Goal: Task Accomplishment & Management: Manage account settings

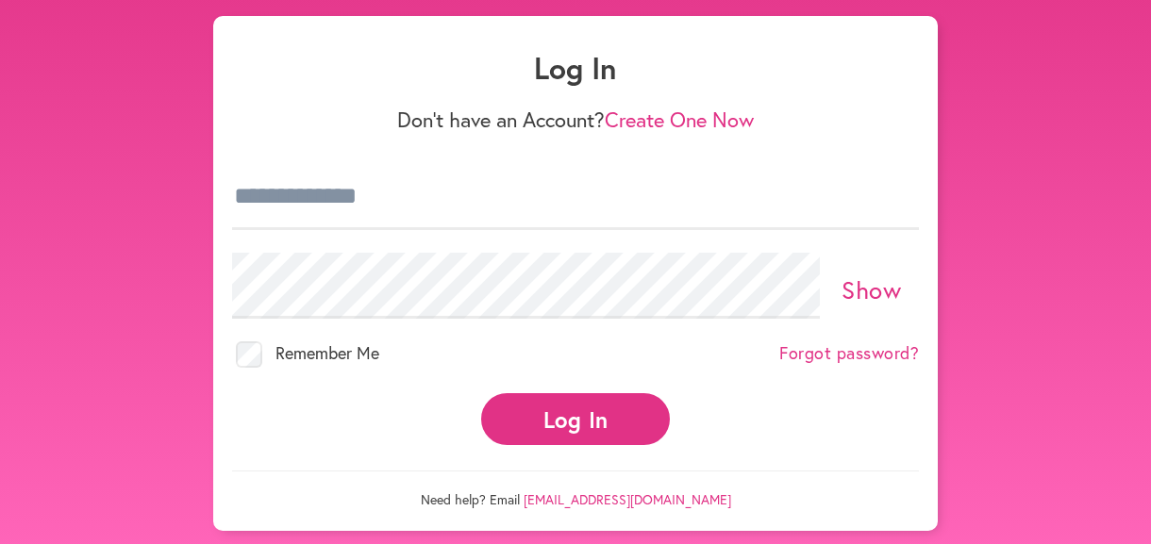
scroll to position [94, 0]
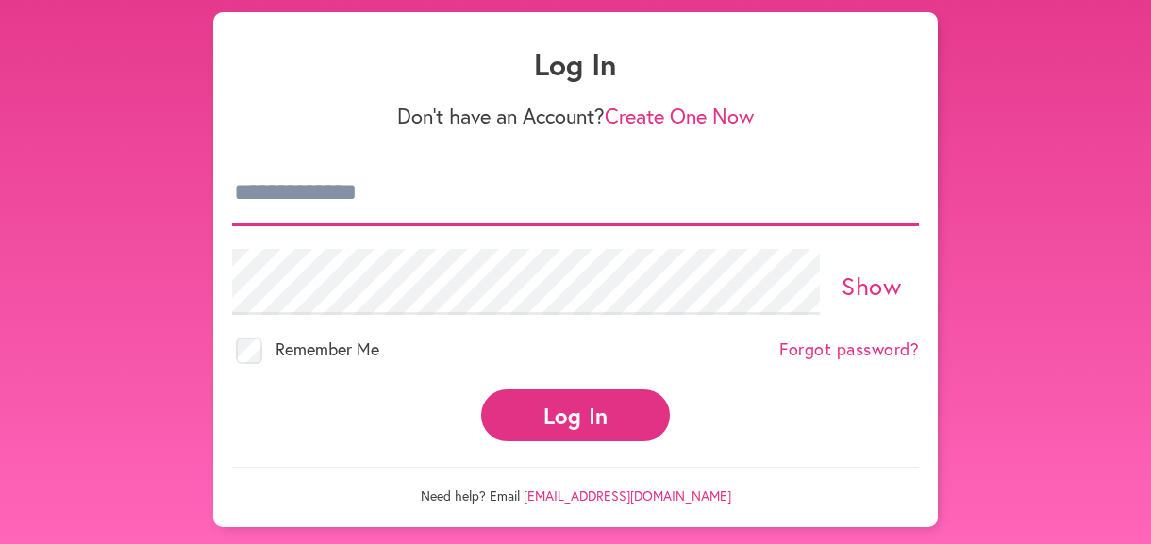
click at [461, 192] on input "email" at bounding box center [575, 193] width 687 height 66
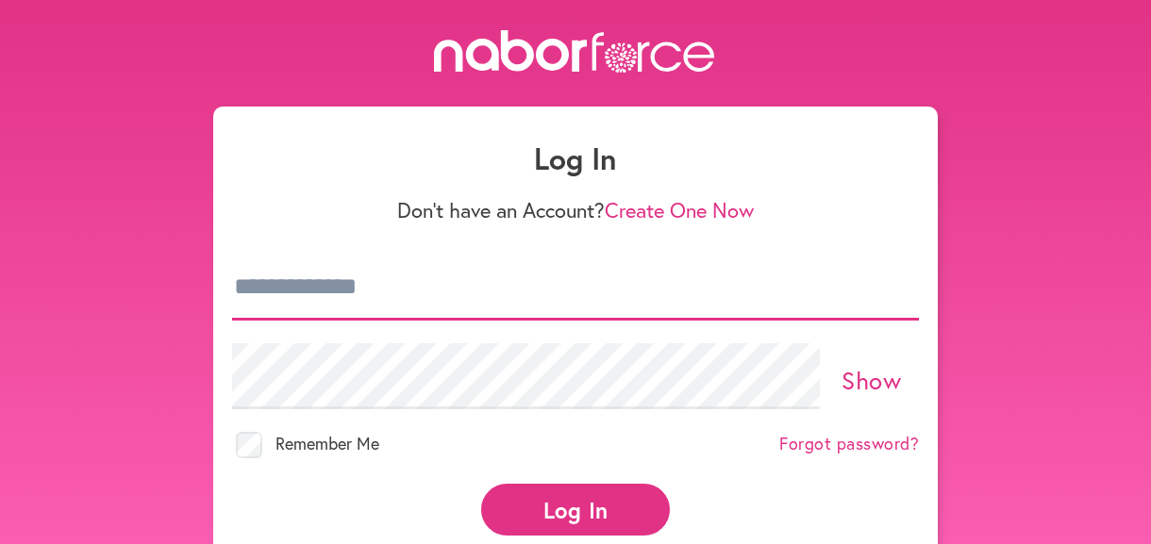
click at [426, 283] on input "email" at bounding box center [575, 288] width 687 height 66
type input "**********"
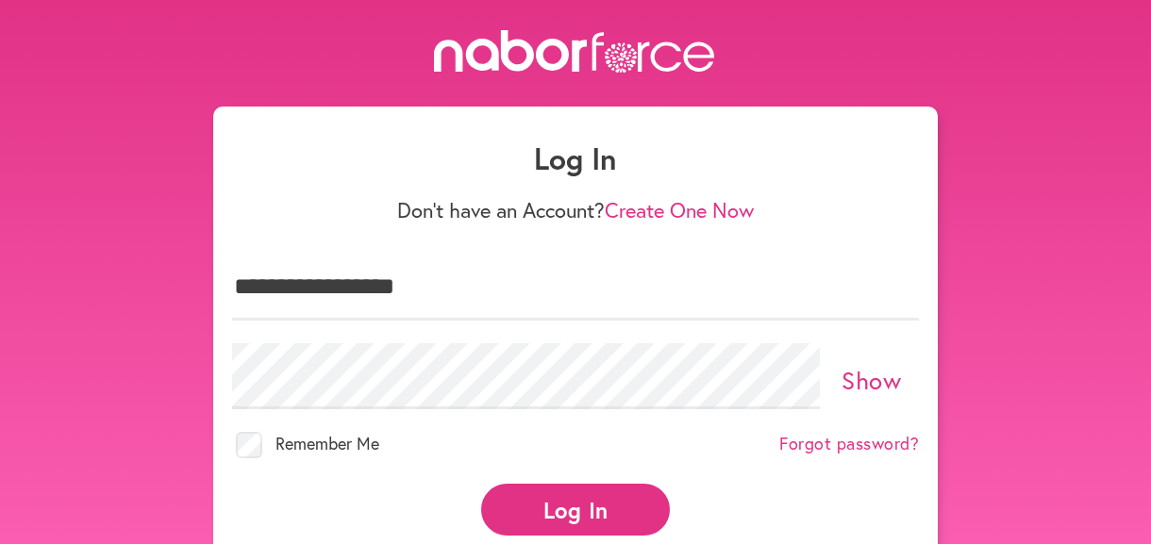
click at [888, 435] on link "Forgot password?" at bounding box center [849, 444] width 140 height 21
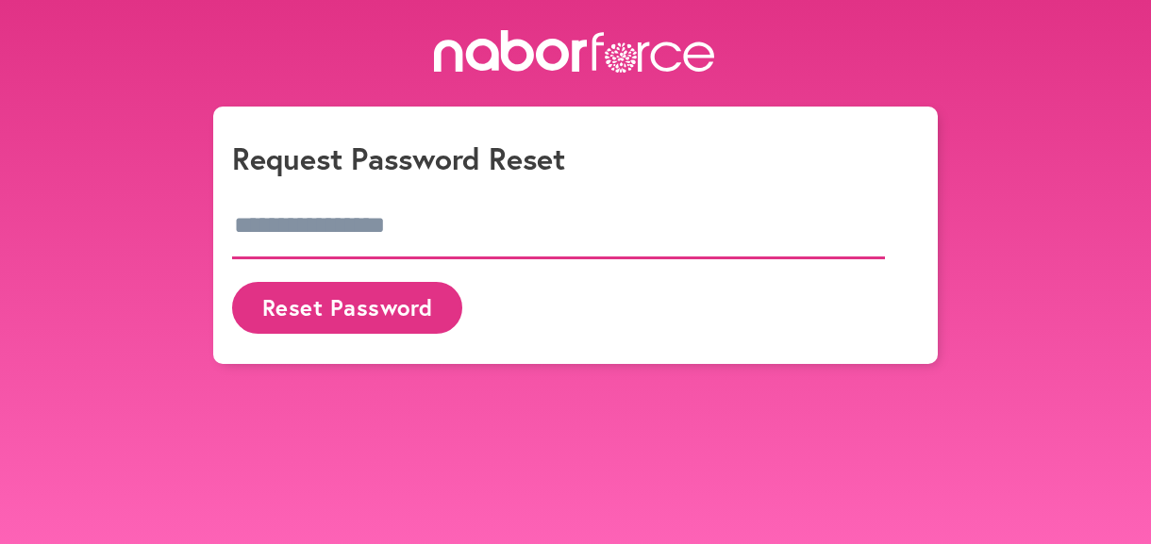
click at [333, 226] on input "email" at bounding box center [558, 226] width 653 height 66
type input "**********"
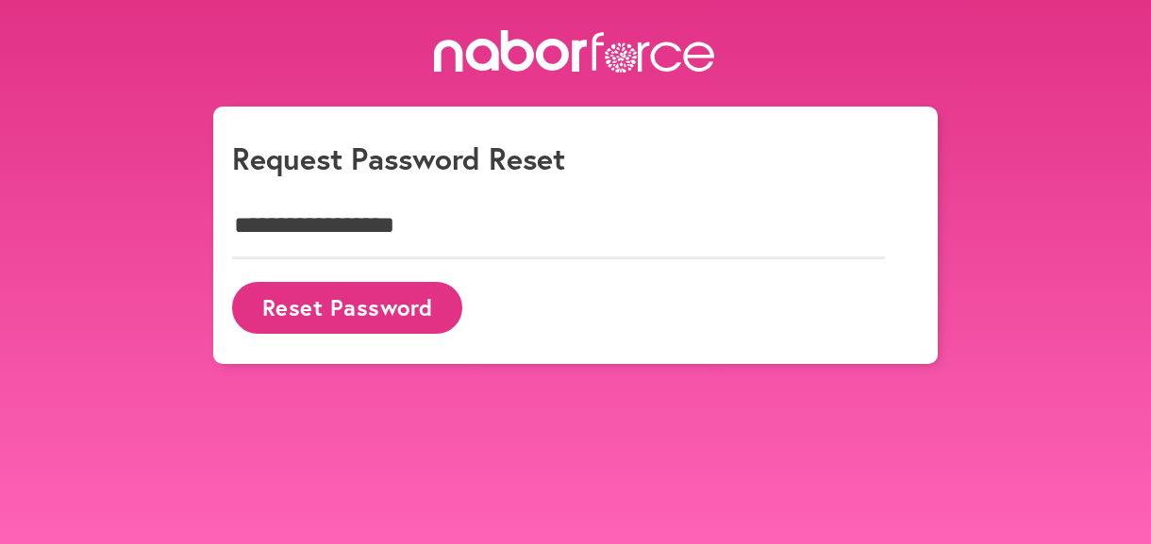
click at [313, 303] on button "Reset Password" at bounding box center [347, 308] width 230 height 52
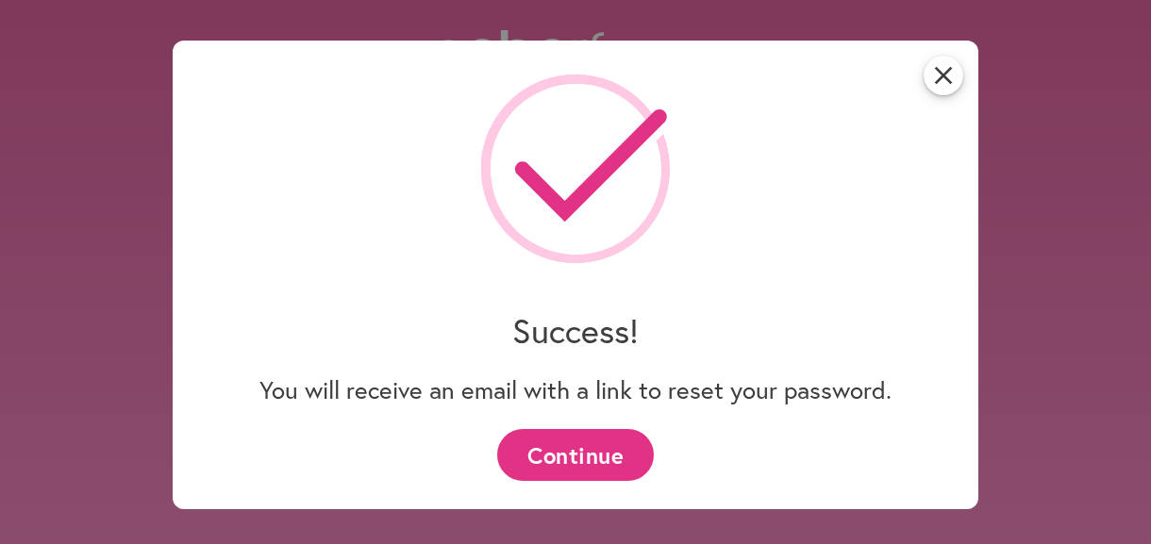
click at [584, 451] on button "Continue" at bounding box center [575, 455] width 156 height 52
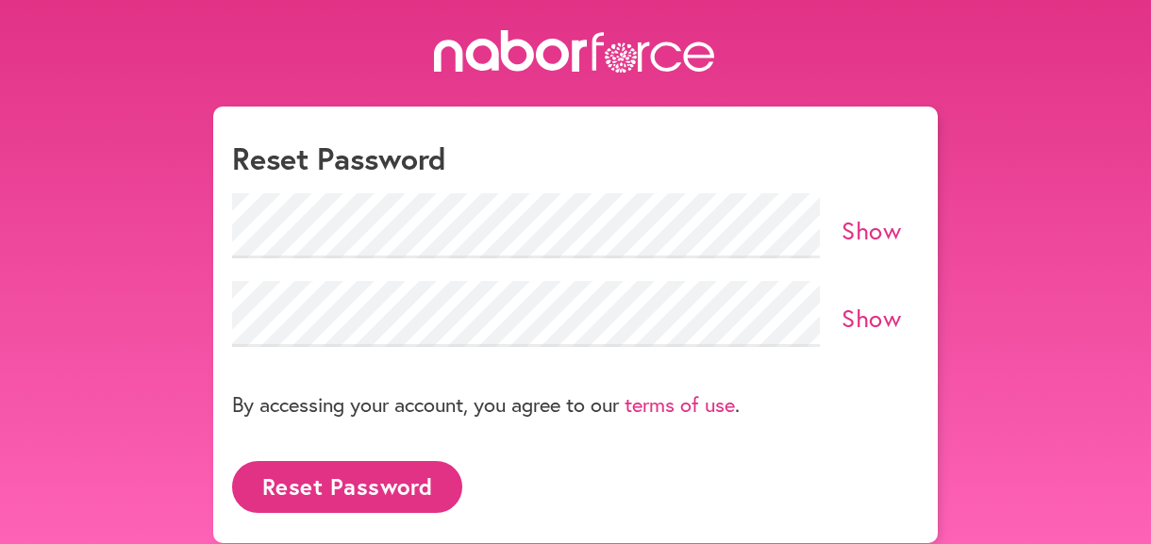
click at [866, 228] on link "Show" at bounding box center [870, 230] width 59 height 32
click at [887, 322] on link "Show" at bounding box center [870, 318] width 59 height 32
click at [330, 490] on button "Reset Password" at bounding box center [347, 487] width 230 height 52
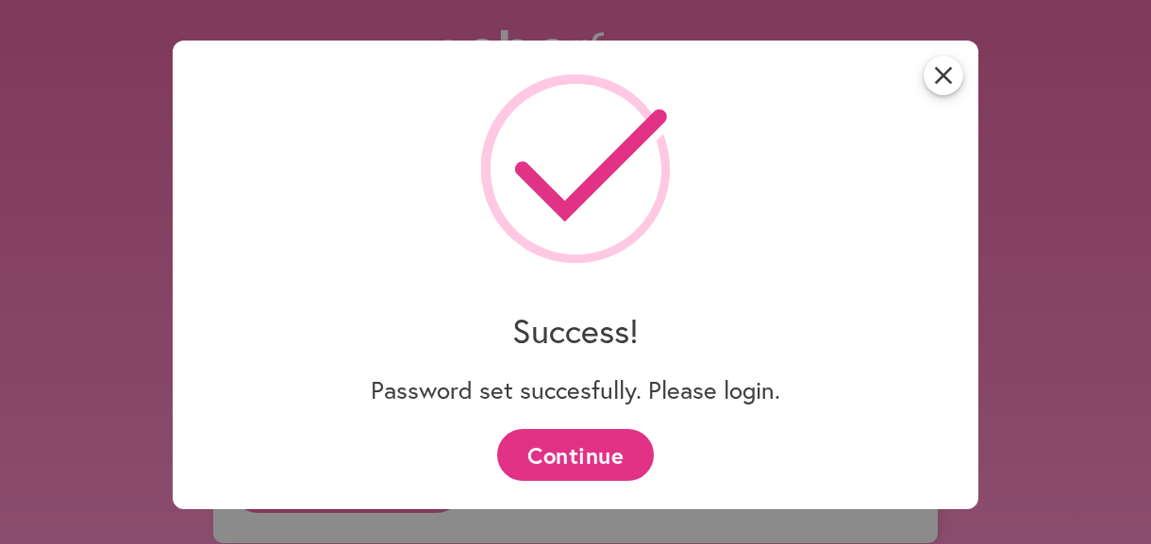
click at [595, 457] on button "Continue" at bounding box center [575, 455] width 156 height 52
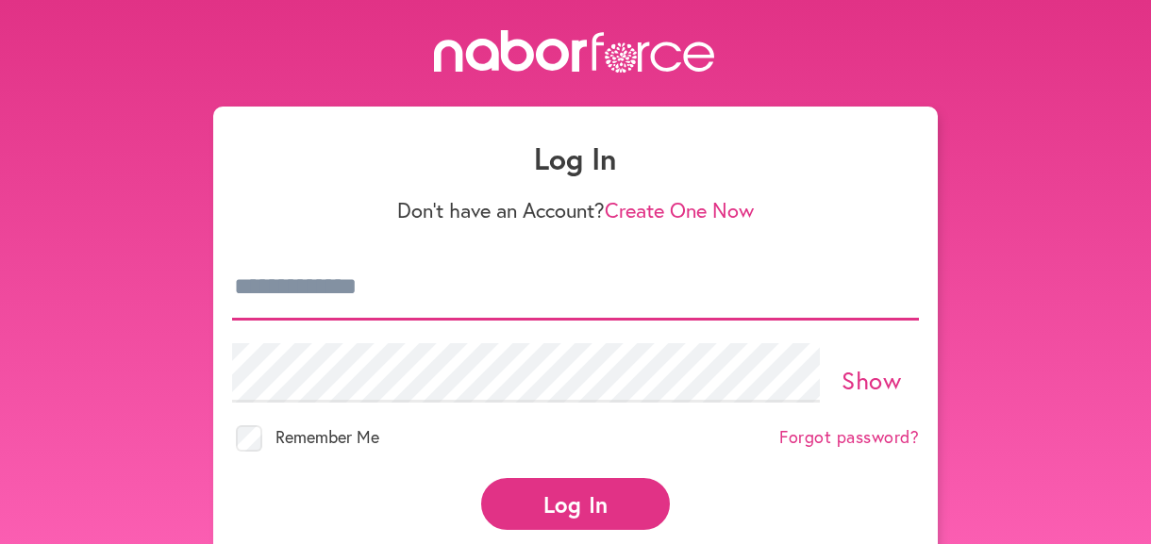
click at [376, 288] on input "email" at bounding box center [575, 288] width 687 height 66
type input "**********"
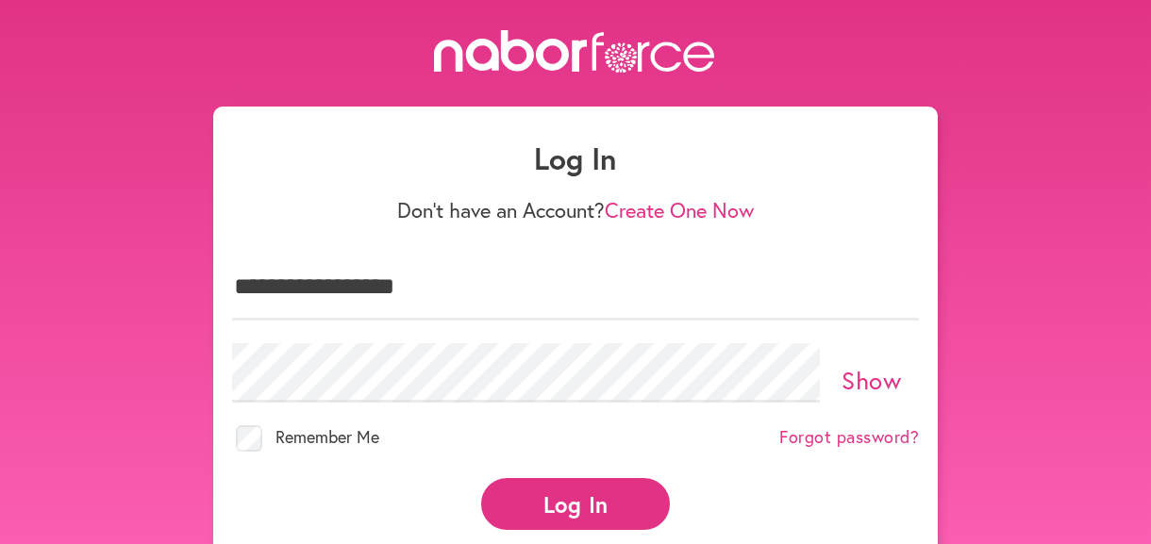
click at [543, 489] on button "Log In" at bounding box center [575, 504] width 189 height 52
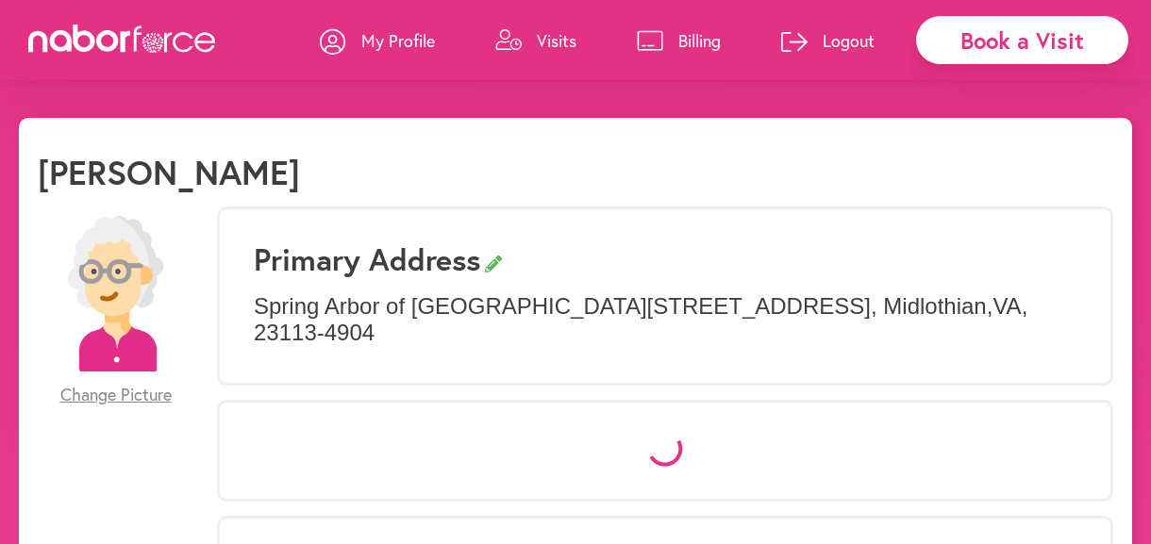
select select "*"
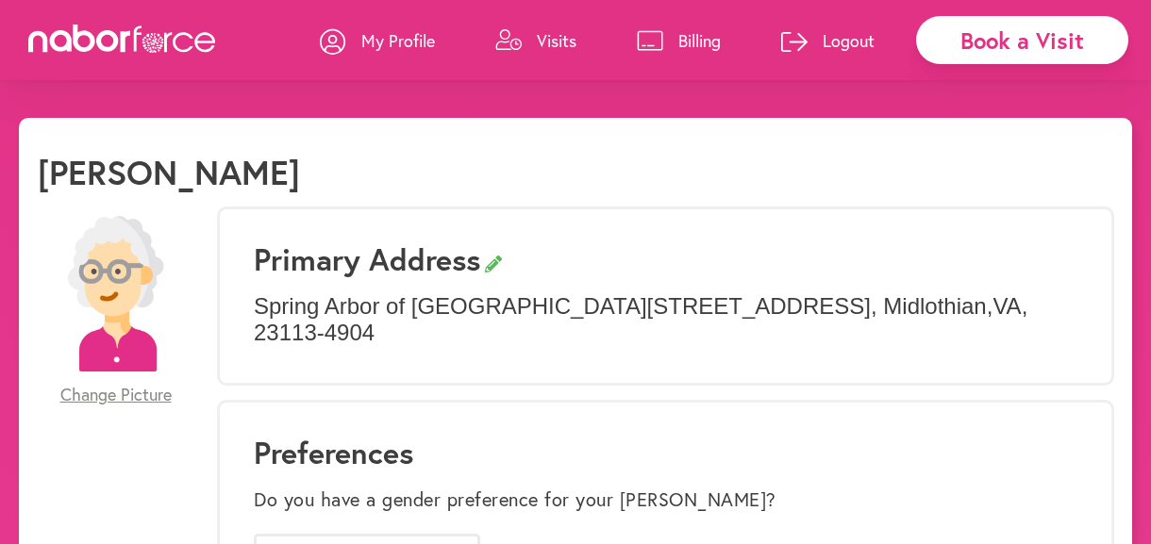
click at [688, 35] on p "Billing" at bounding box center [699, 40] width 42 height 23
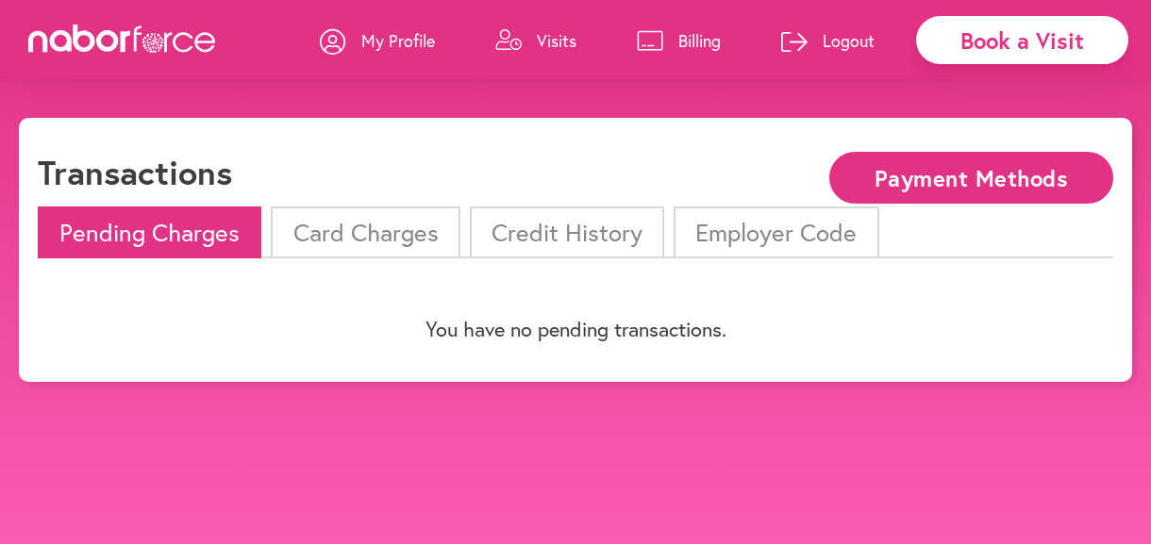
click at [388, 232] on li "Card Charges" at bounding box center [365, 233] width 189 height 52
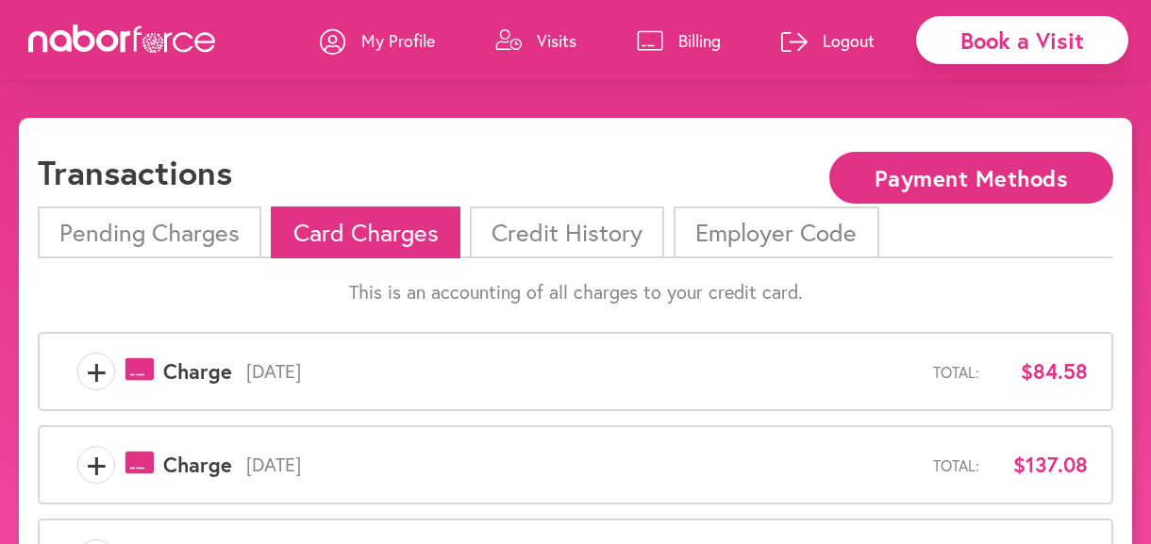
click at [93, 373] on span "+" at bounding box center [96, 372] width 36 height 38
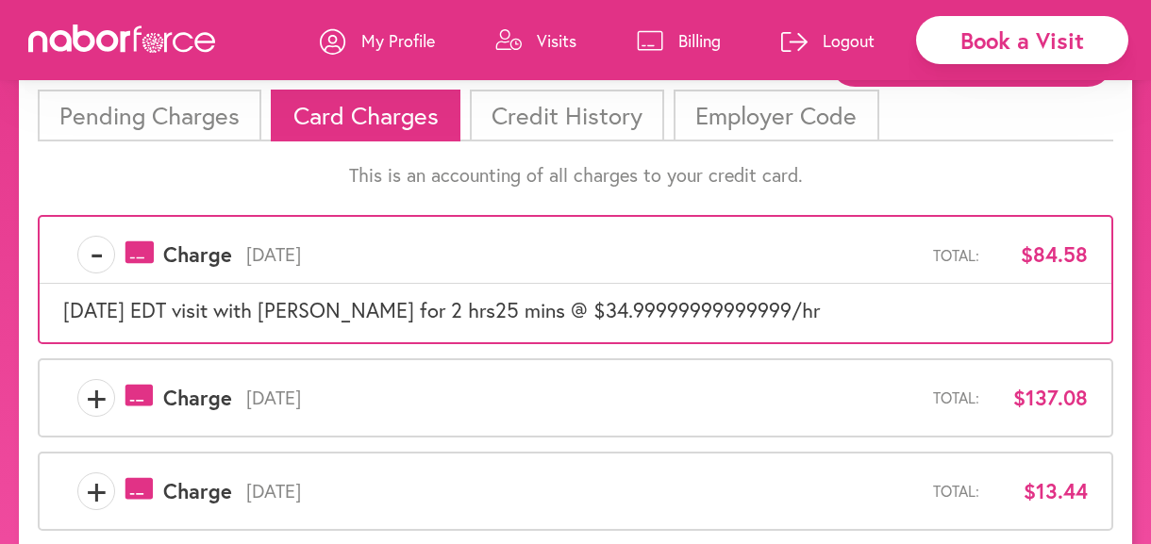
scroll to position [152, 0]
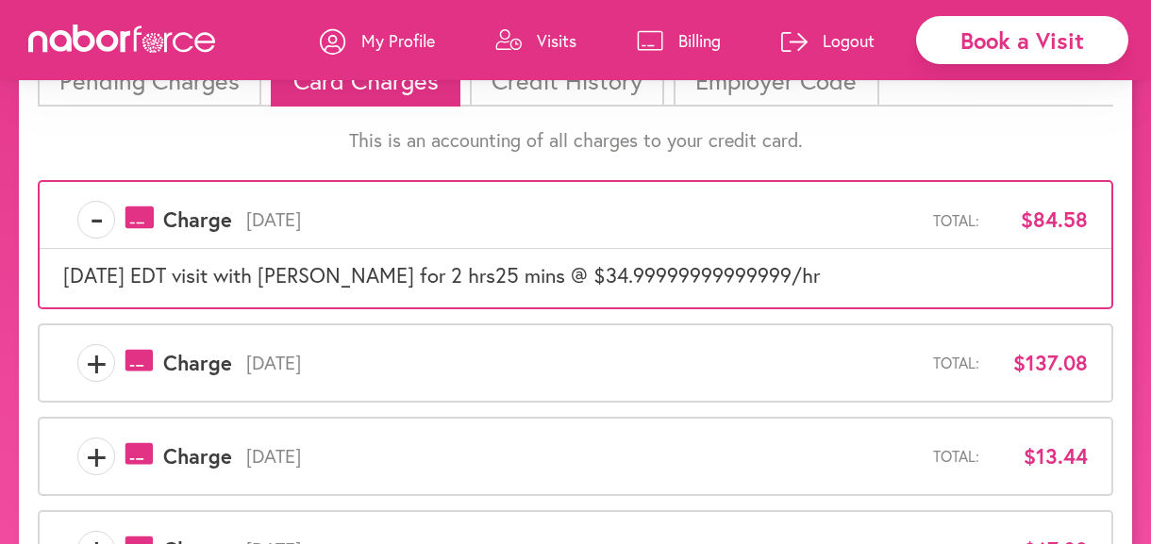
click at [94, 360] on span "+" at bounding box center [96, 363] width 36 height 38
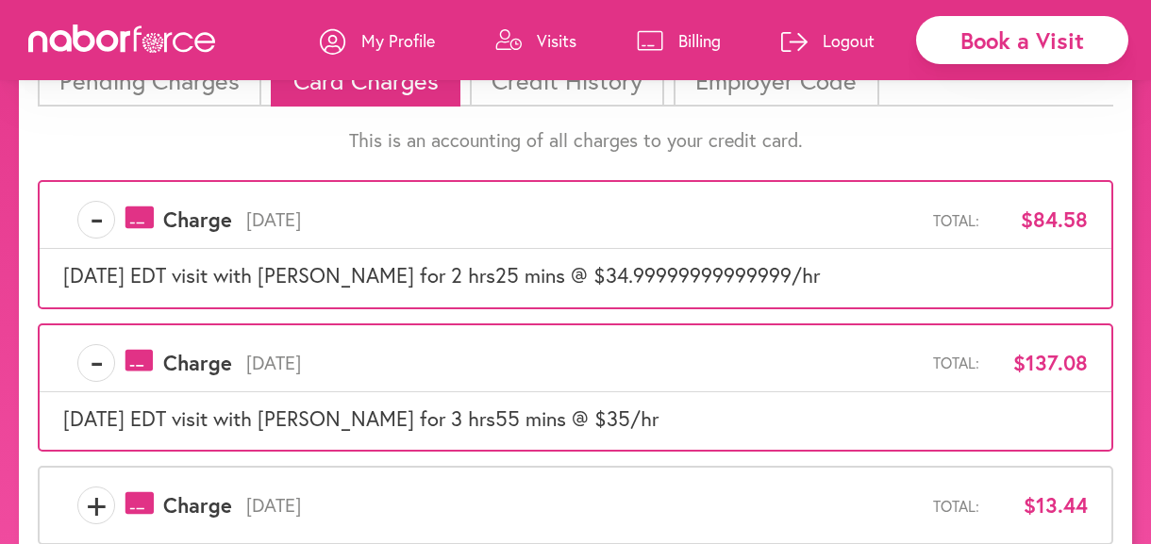
click at [92, 516] on span "+" at bounding box center [96, 506] width 36 height 38
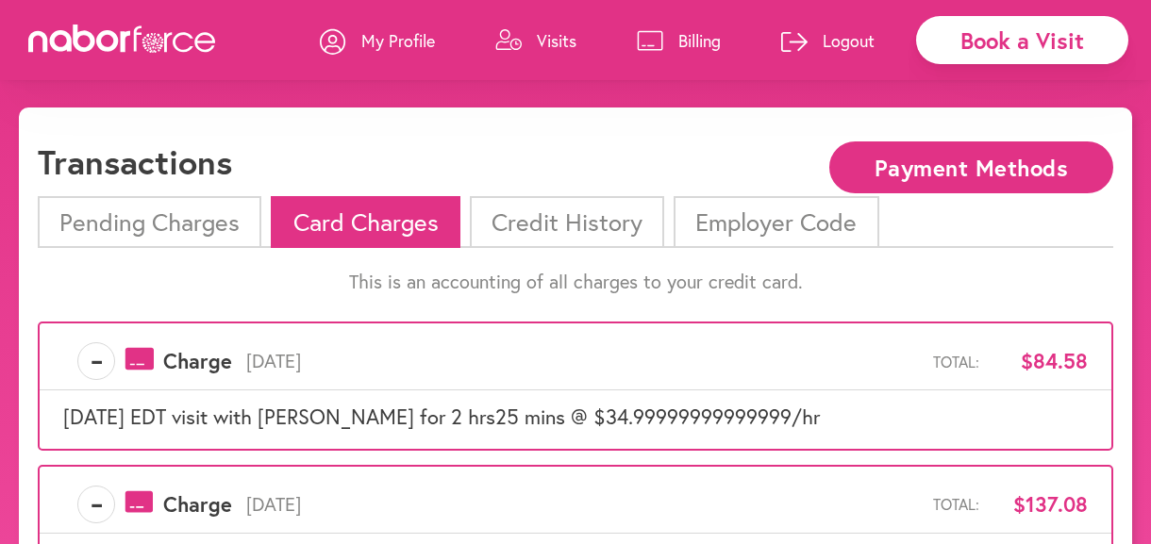
scroll to position [0, 0]
